Goal: Navigation & Orientation: Find specific page/section

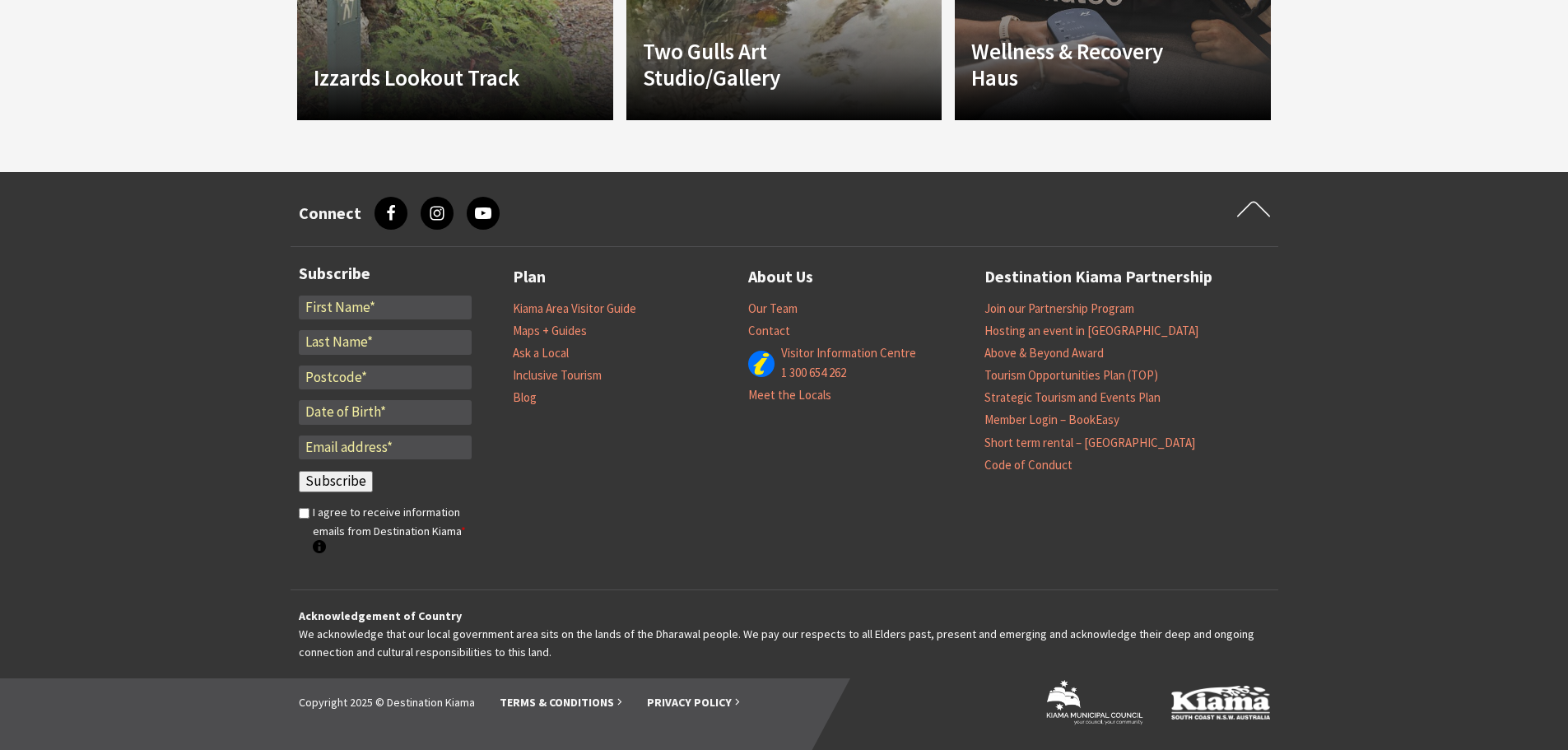
scroll to position [1875, 0]
click at [551, 703] on link "Terms & Conditions" at bounding box center [561, 701] width 123 height 16
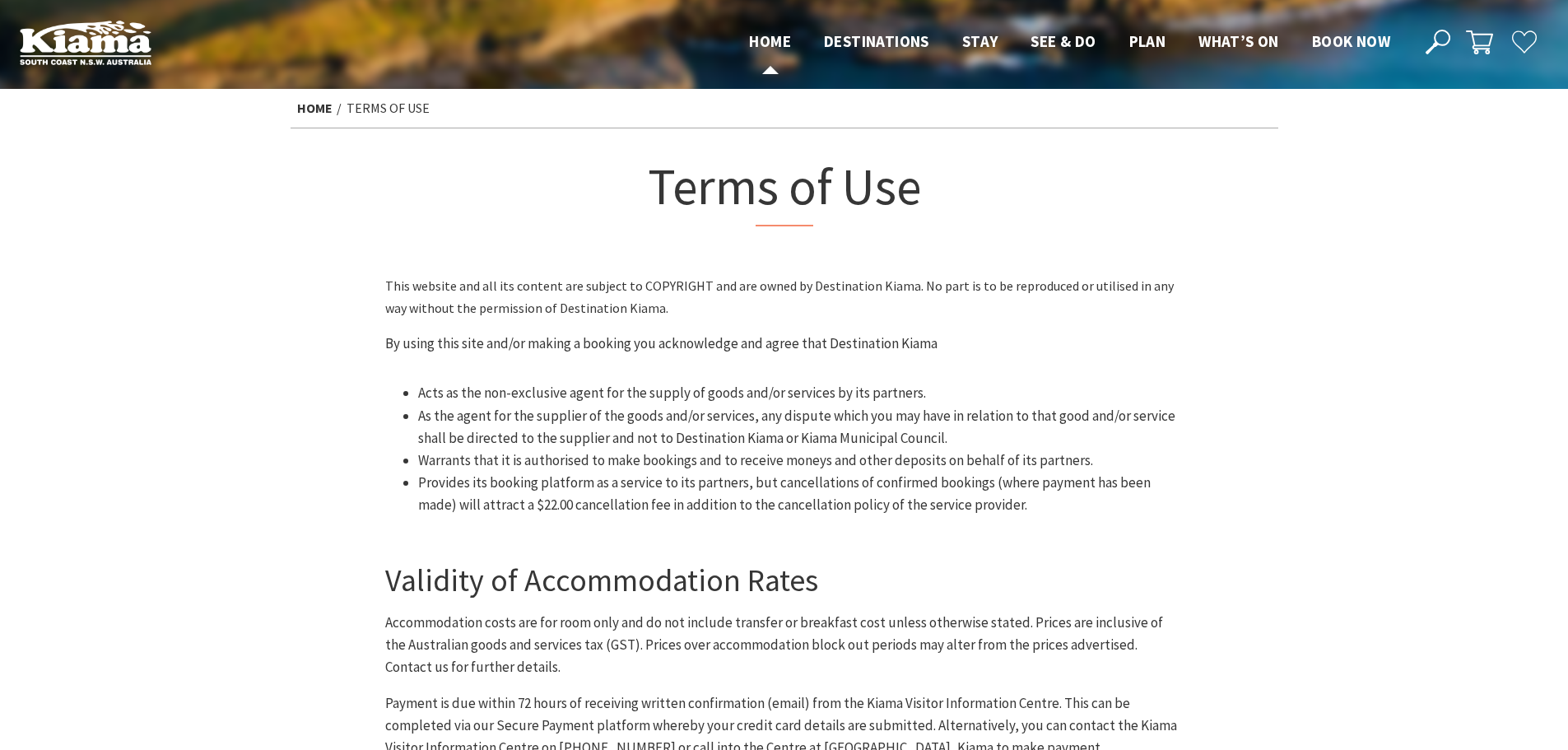
click at [764, 41] on span "Home" at bounding box center [770, 41] width 42 height 20
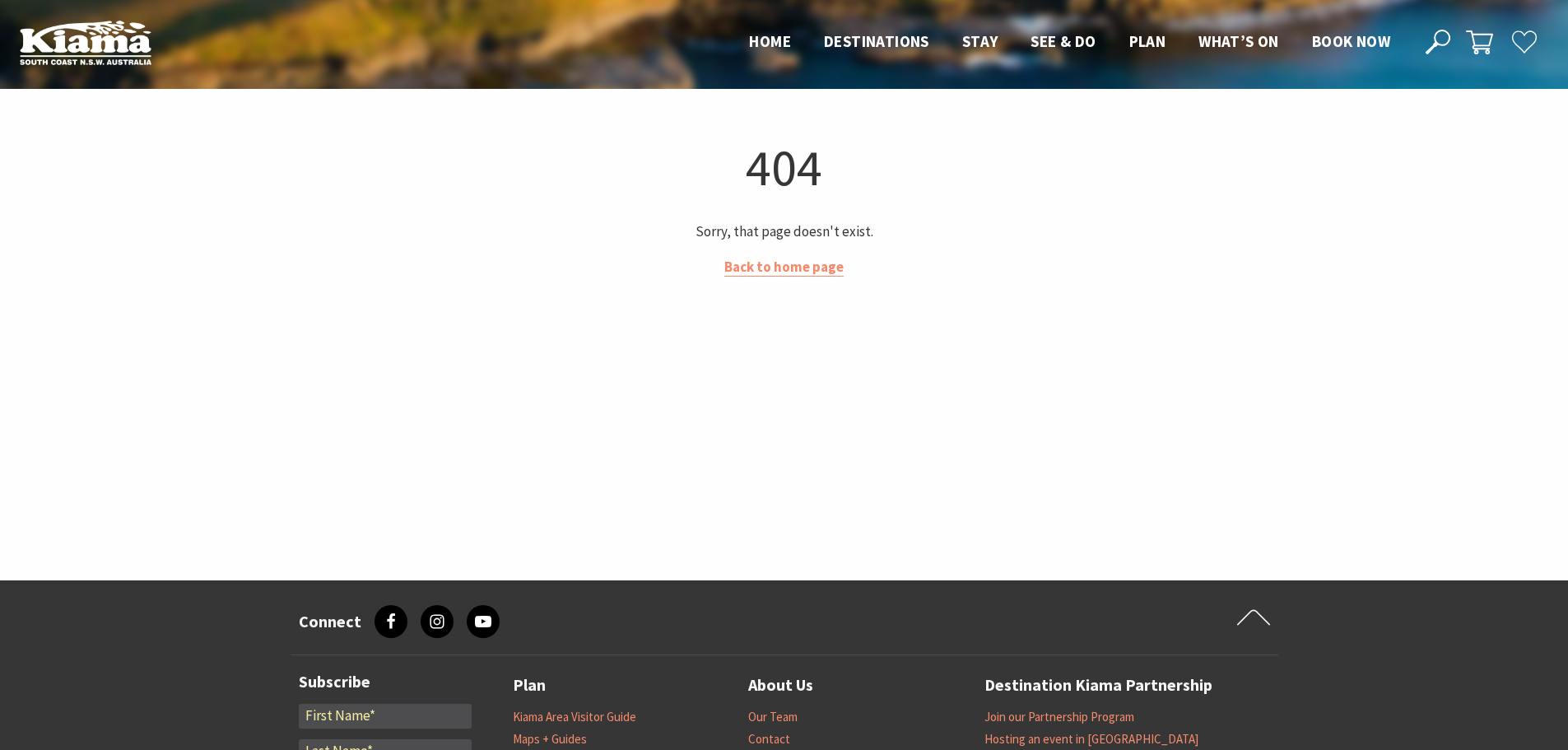
click at [55, 52] on img at bounding box center [85, 43] width 132 height 45
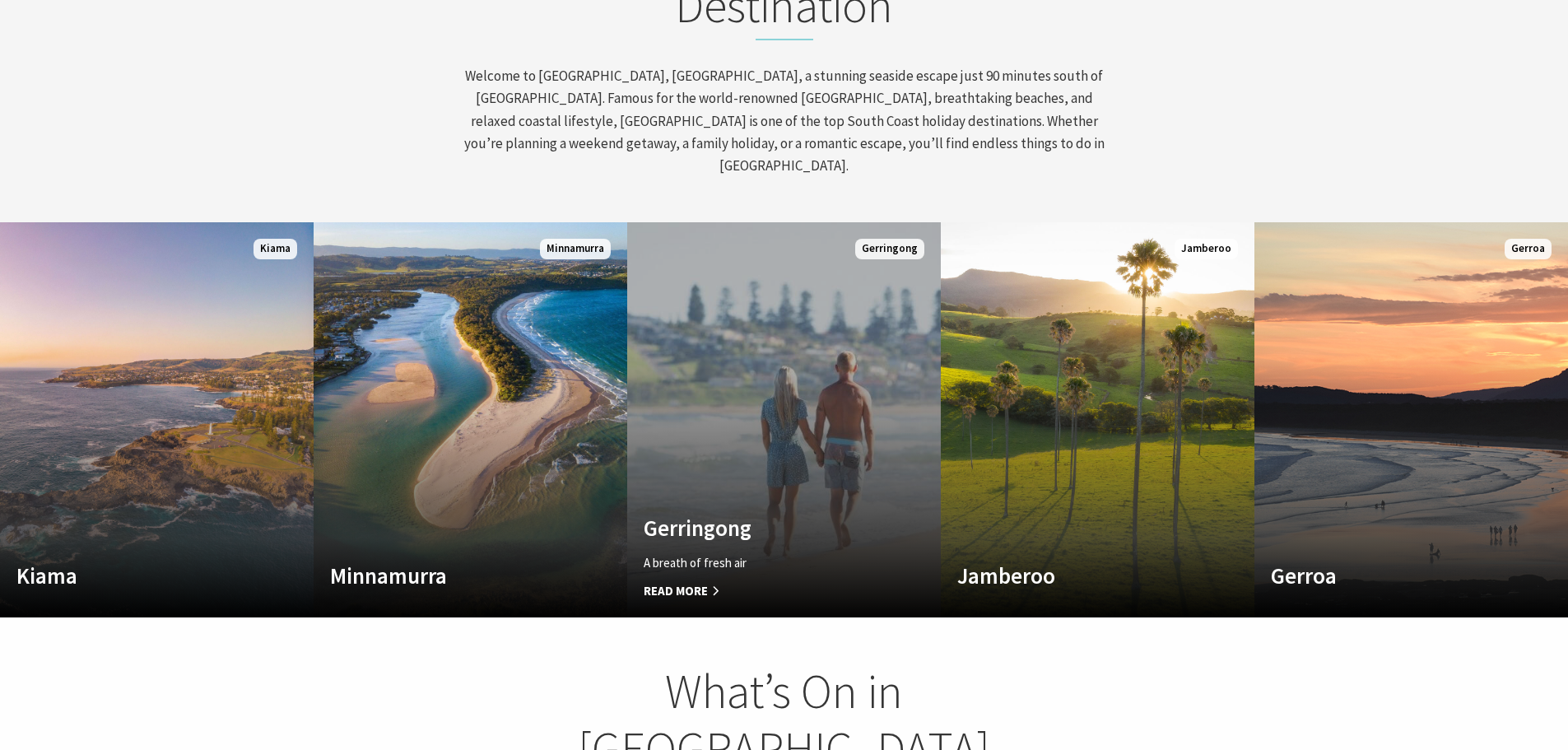
scroll to position [821, 0]
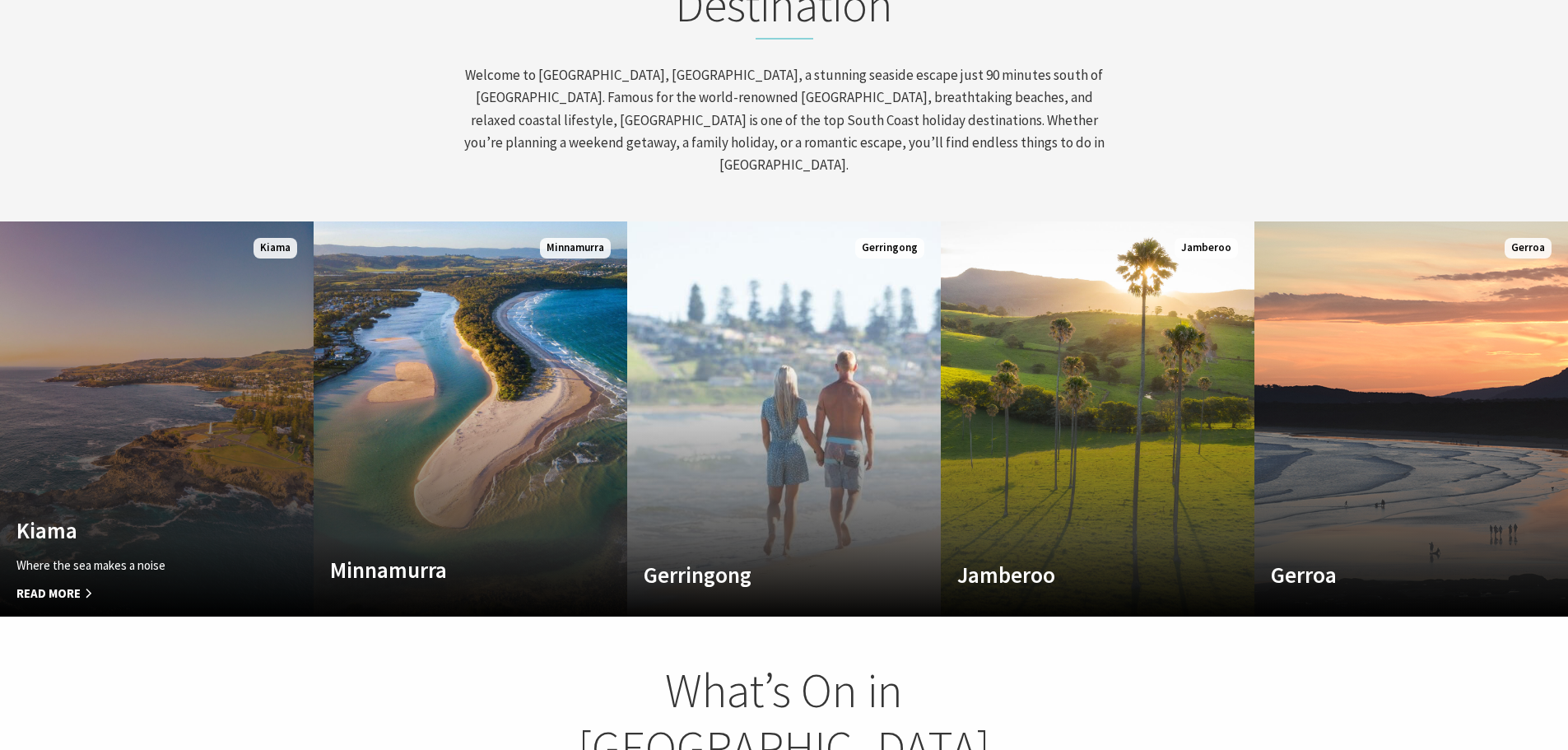
click at [166, 426] on link "Custom Image Used Kiama Where the sea makes a noise Read More Kiama" at bounding box center [156, 419] width 313 height 395
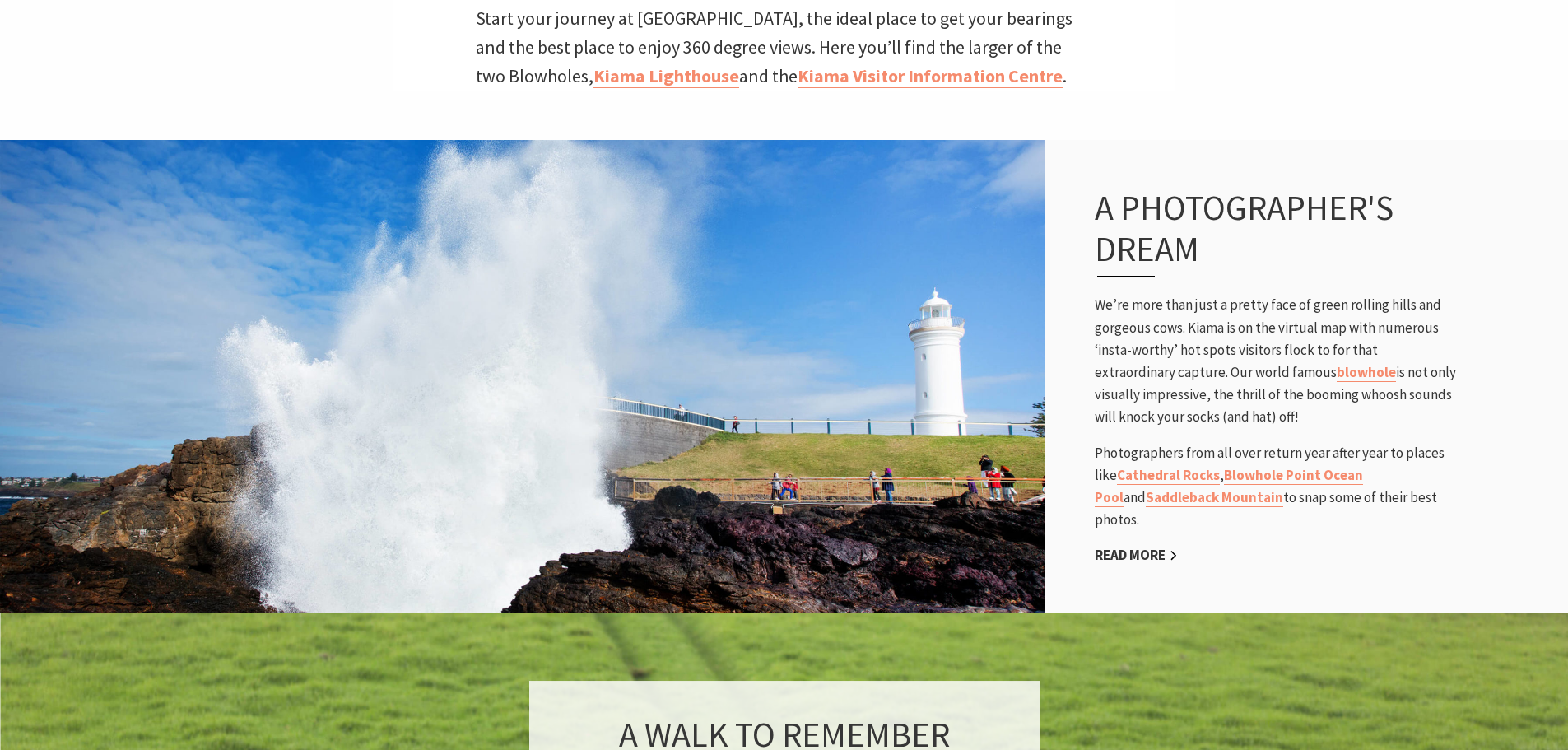
scroll to position [969, 0]
